Goal: Task Accomplishment & Management: Complete application form

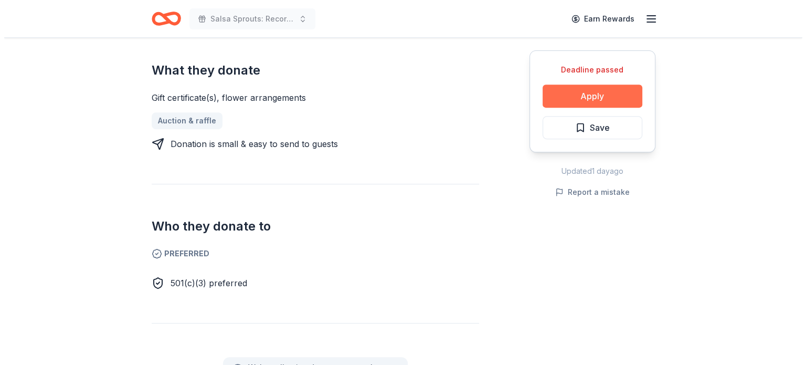
scroll to position [420, 0]
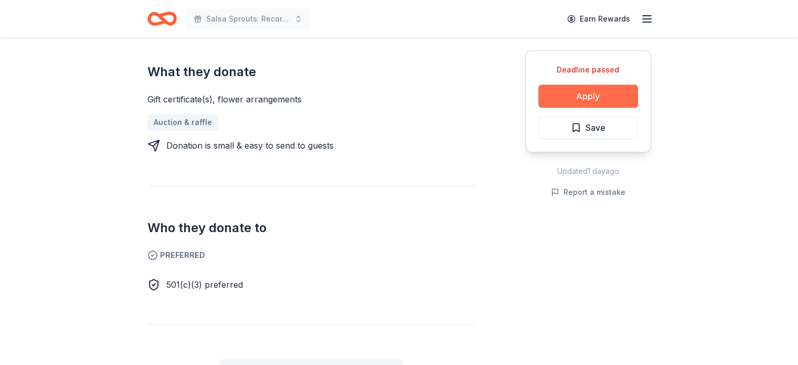
click at [569, 97] on button "Apply" at bounding box center [588, 95] width 100 height 23
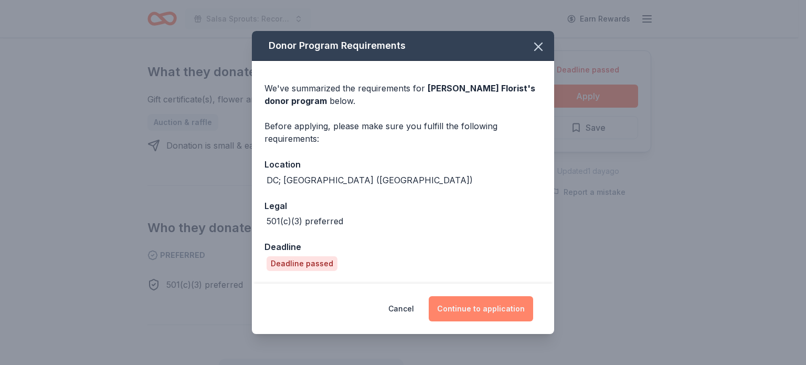
click at [469, 312] on button "Continue to application" at bounding box center [481, 308] width 104 height 25
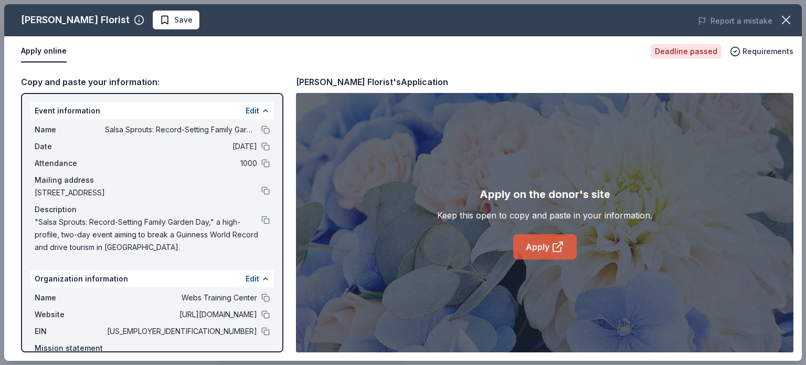
click at [536, 250] on link "Apply" at bounding box center [544, 246] width 63 height 25
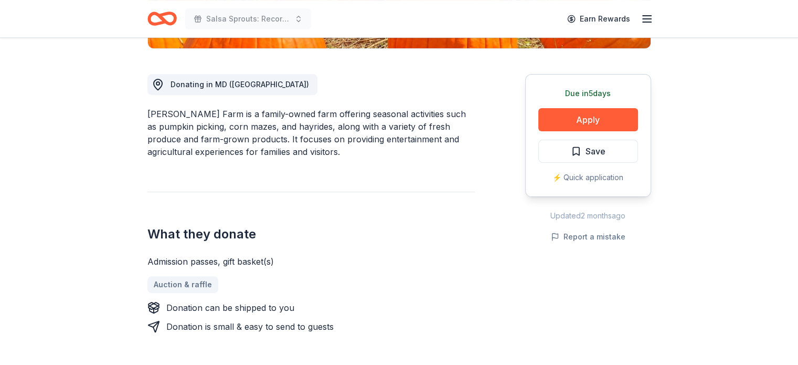
scroll to position [262, 0]
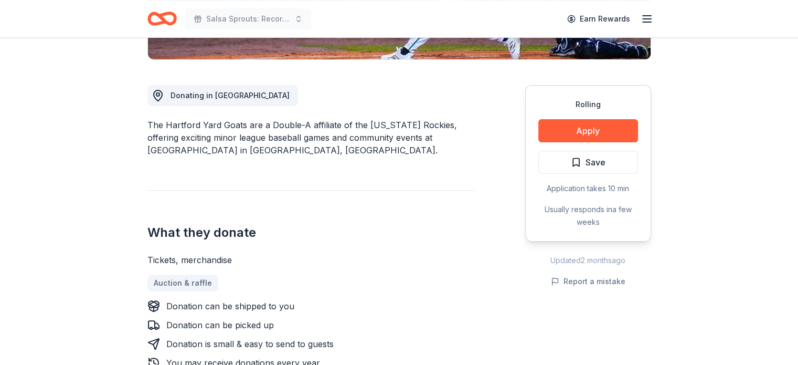
scroll to position [262, 0]
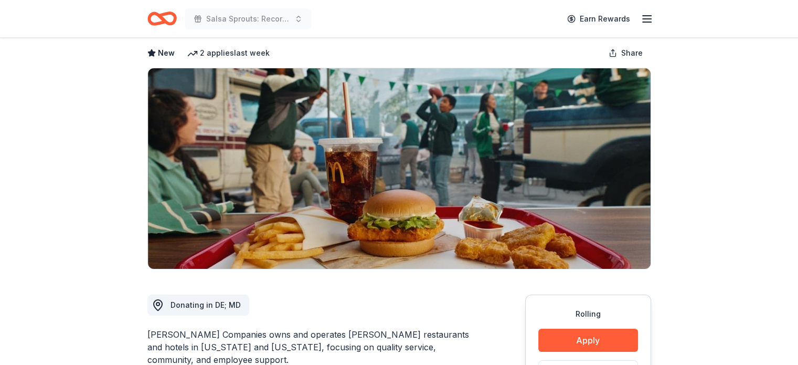
scroll to position [105, 0]
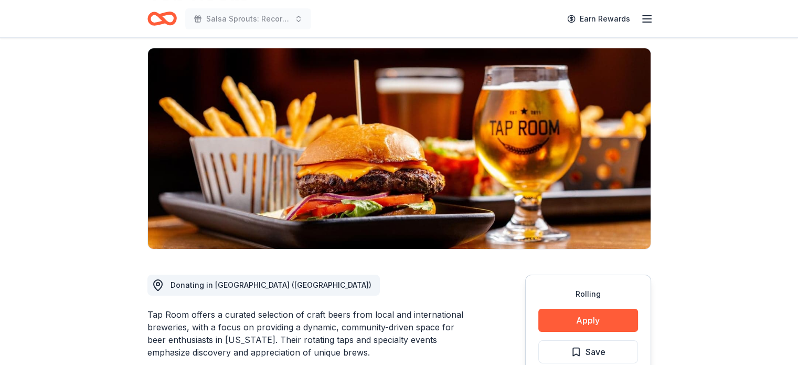
scroll to position [210, 0]
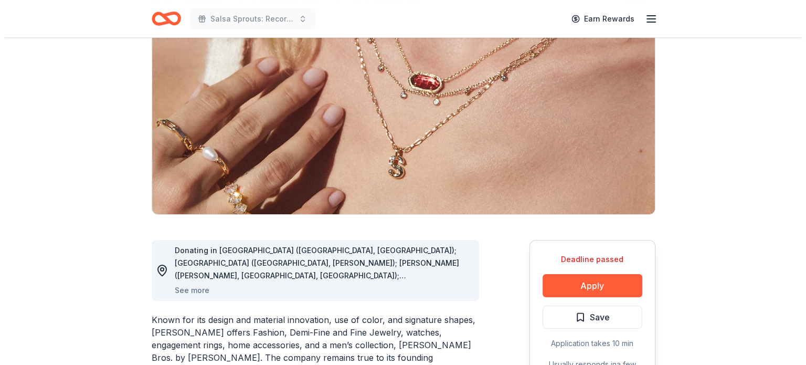
scroll to position [262, 0]
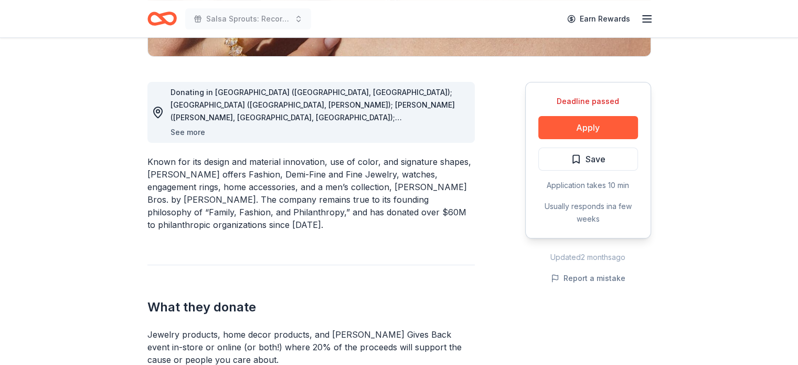
click at [175, 134] on button "See more" at bounding box center [188, 132] width 35 height 13
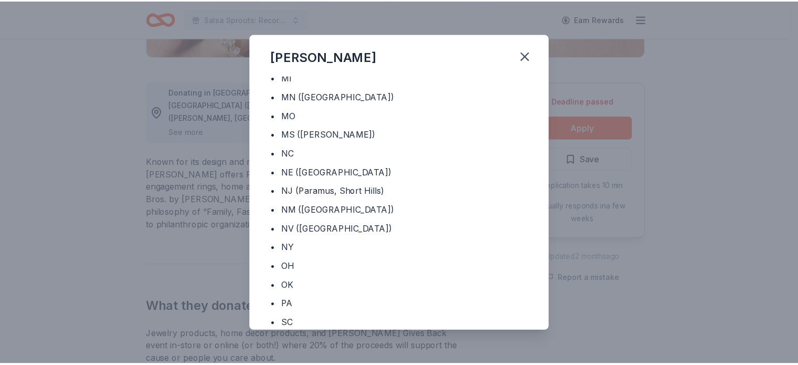
scroll to position [437, 0]
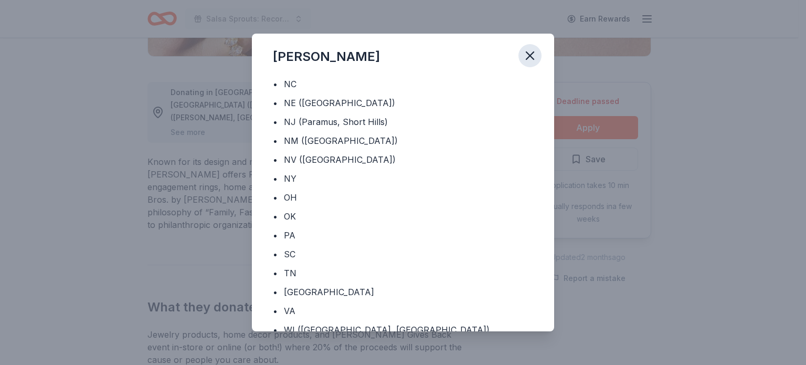
click at [533, 56] on icon "button" at bounding box center [530, 55] width 15 height 15
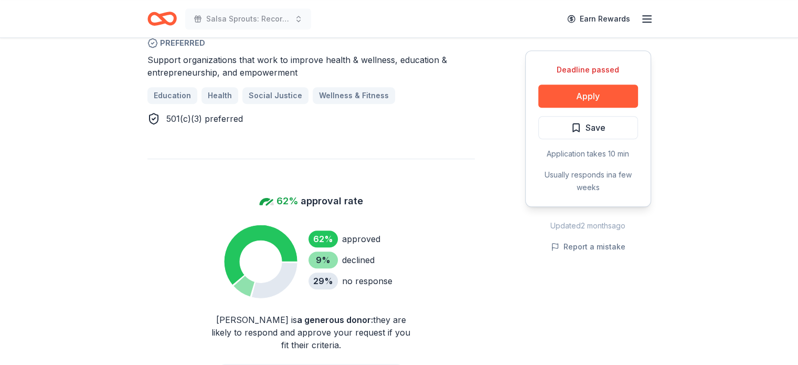
scroll to position [840, 0]
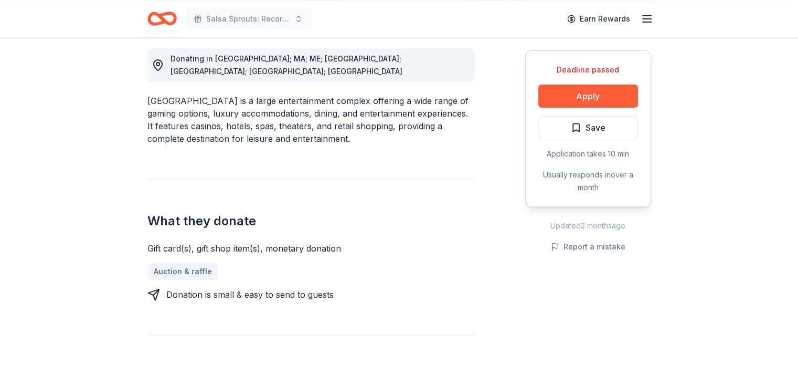
scroll to position [367, 0]
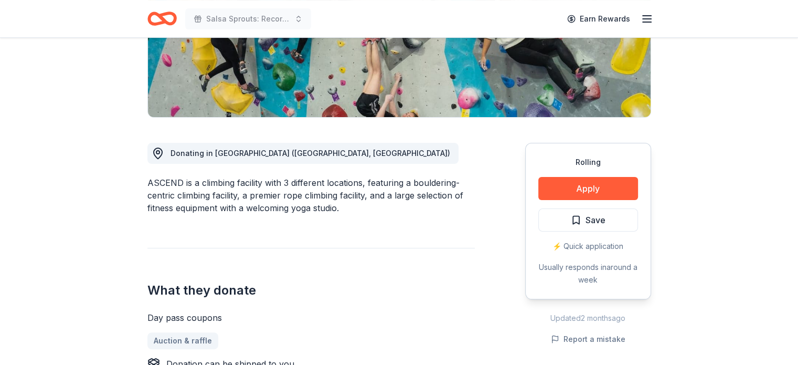
scroll to position [210, 0]
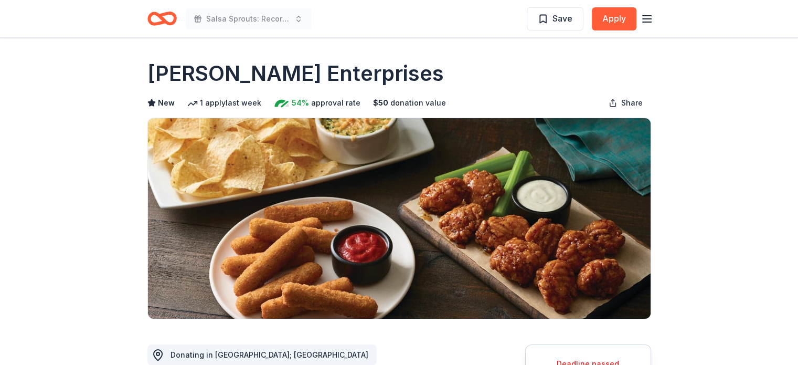
scroll to position [105, 0]
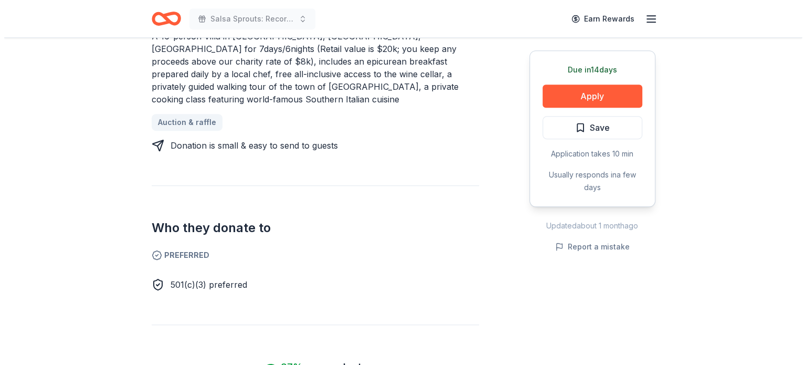
scroll to position [262, 0]
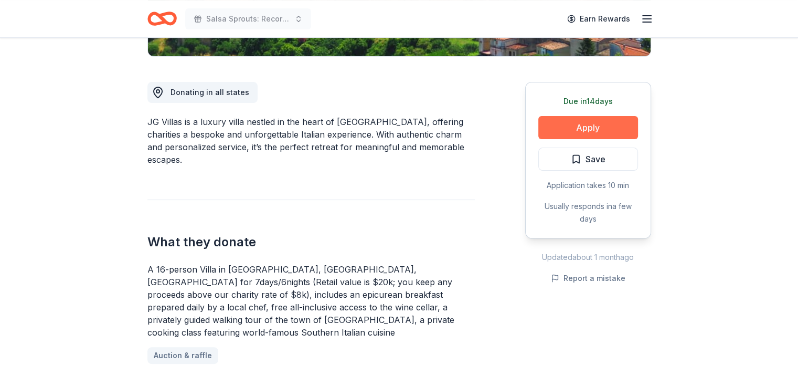
click at [564, 125] on button "Apply" at bounding box center [588, 127] width 100 height 23
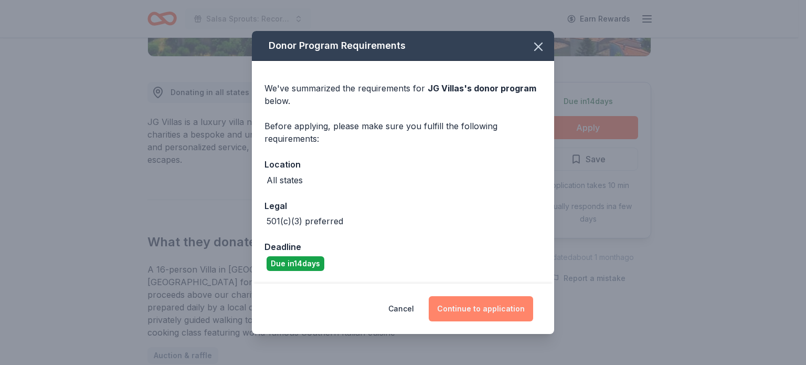
click at [466, 307] on button "Continue to application" at bounding box center [481, 308] width 104 height 25
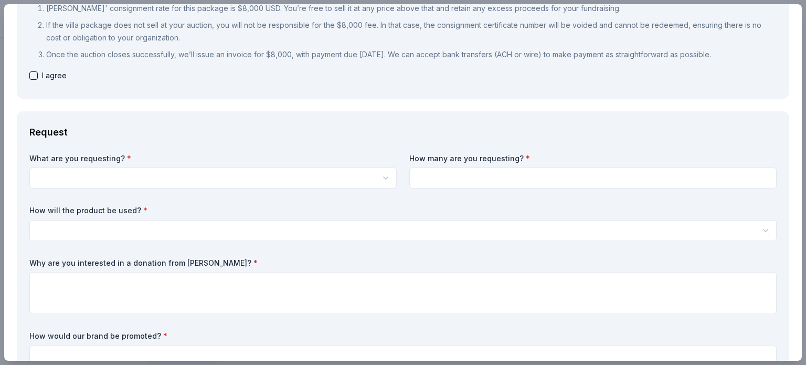
scroll to position [0, 0]
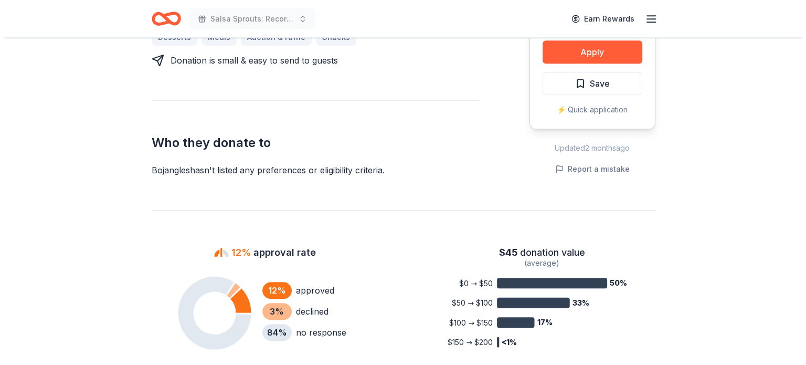
scroll to position [367, 0]
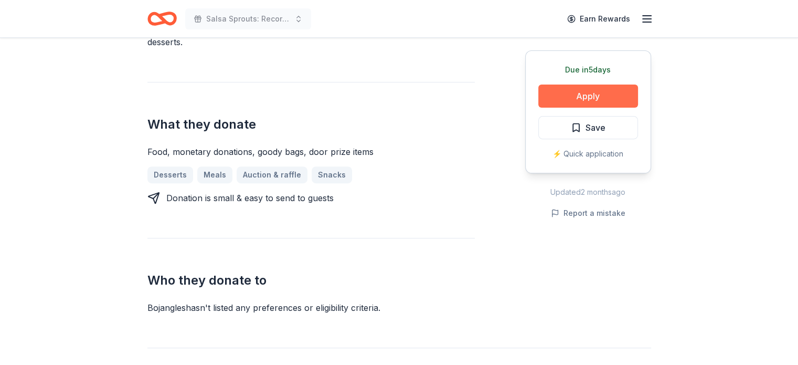
click at [567, 96] on button "Apply" at bounding box center [588, 95] width 100 height 23
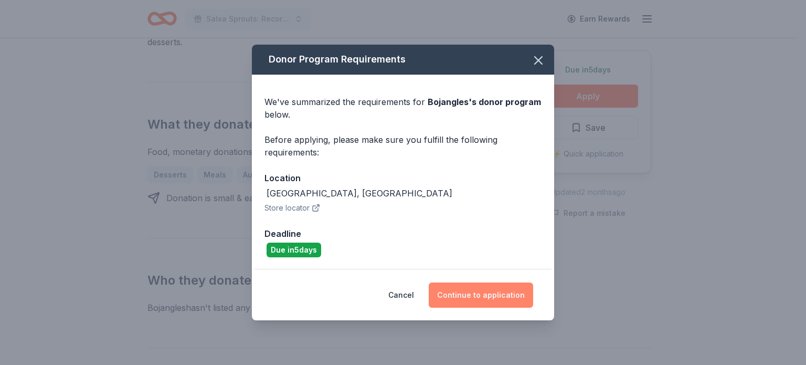
click at [479, 302] on button "Continue to application" at bounding box center [481, 294] width 104 height 25
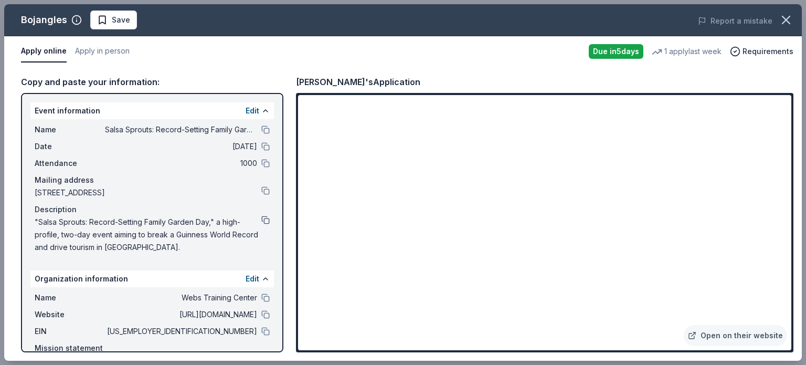
click at [261, 220] on button at bounding box center [265, 220] width 8 height 8
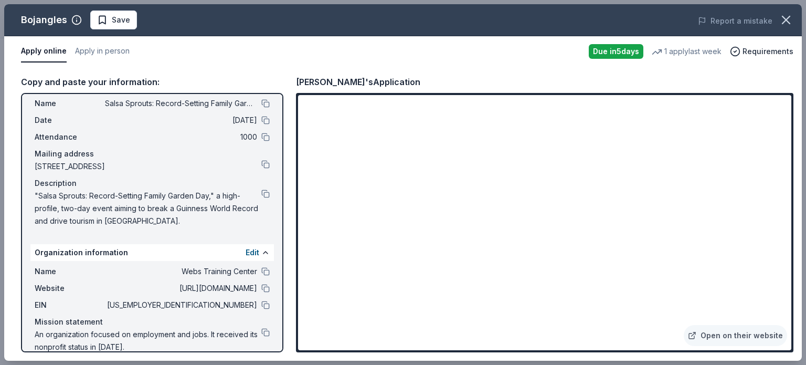
scroll to position [40, 0]
